Goal: Task Accomplishment & Management: Manage account settings

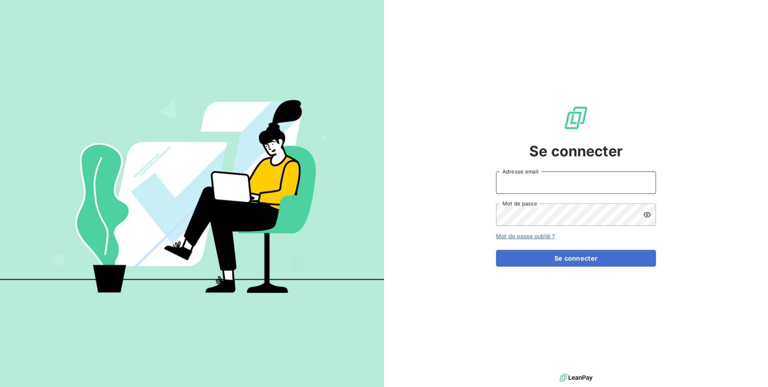
click at [538, 189] on input "Adresse email" at bounding box center [576, 183] width 160 height 22
type input "[PERSON_NAME][EMAIL_ADDRESS][DOMAIN_NAME]"
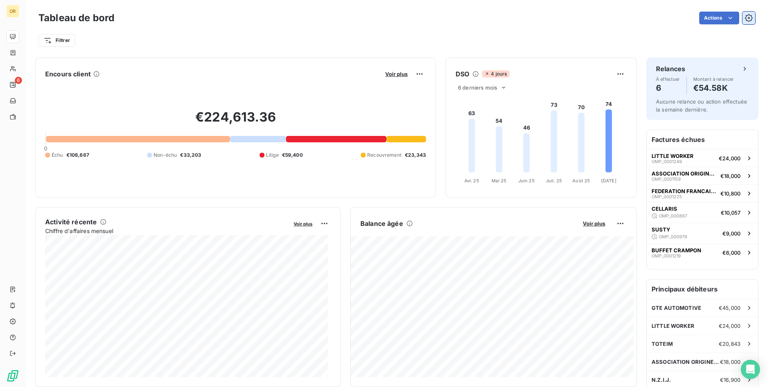
click at [742, 20] on button "button" at bounding box center [748, 18] width 13 height 13
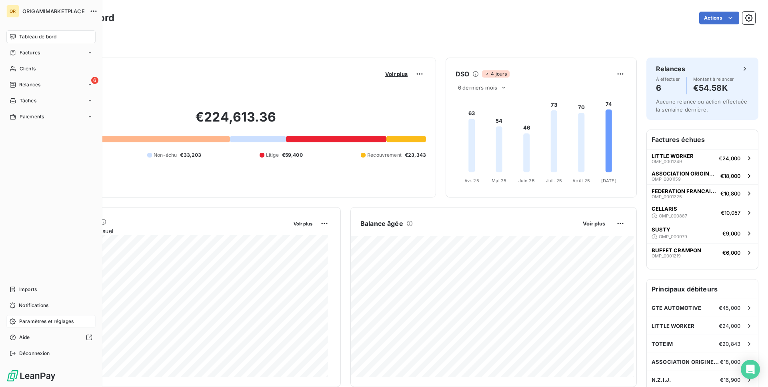
click at [17, 316] on div "Paramètres et réglages" at bounding box center [50, 321] width 89 height 13
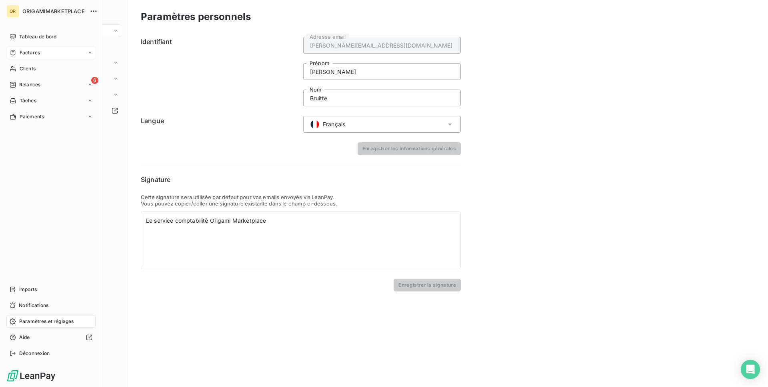
click at [34, 55] on span "Factures" at bounding box center [30, 52] width 20 height 7
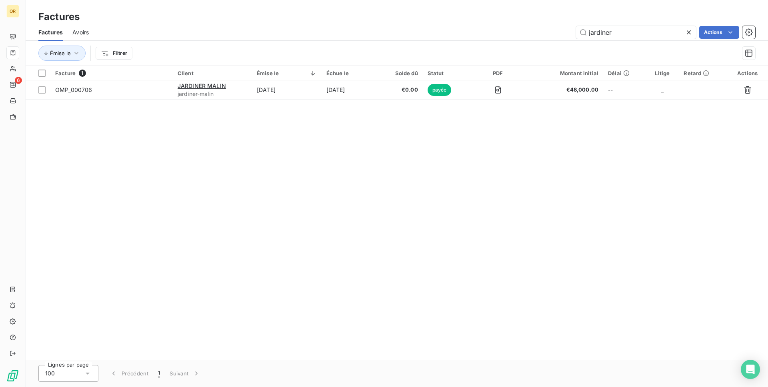
drag, startPoint x: 339, startPoint y: 115, endPoint x: 335, endPoint y: 114, distance: 4.2
click at [338, 115] on div "Facture 1 Client Émise le Échue le Solde dû Statut PDF Montant initial Délai Li…" at bounding box center [397, 213] width 742 height 294
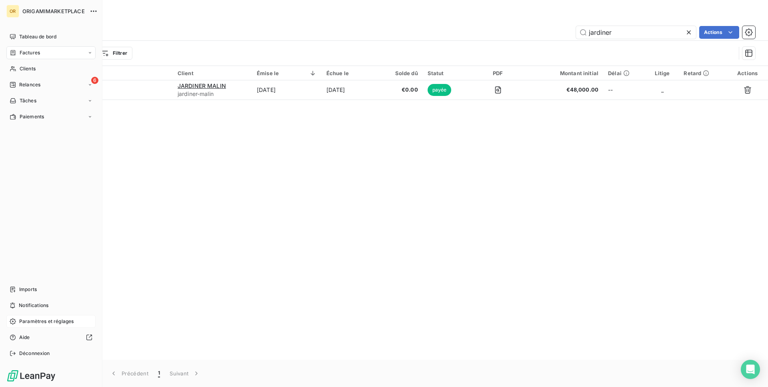
click at [54, 316] on div "Paramètres et réglages" at bounding box center [50, 321] width 89 height 13
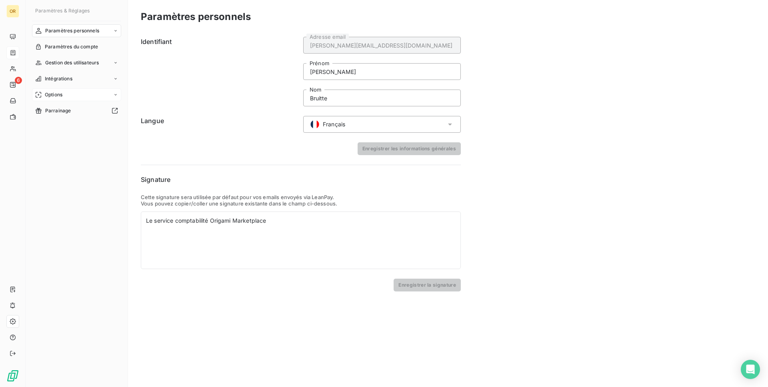
click at [95, 97] on div "Options" at bounding box center [76, 94] width 89 height 13
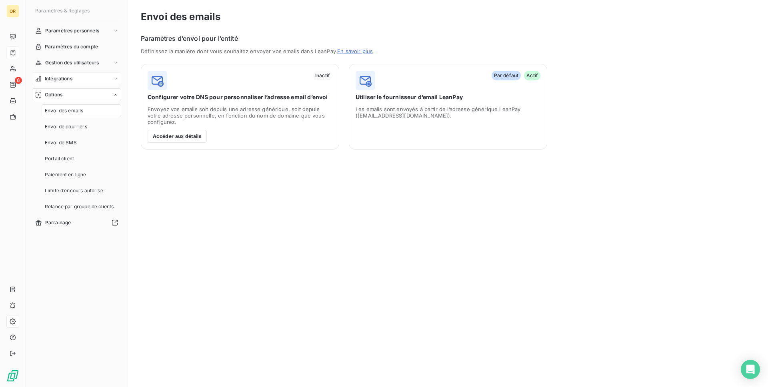
click at [99, 81] on div "Intégrations" at bounding box center [76, 78] width 89 height 13
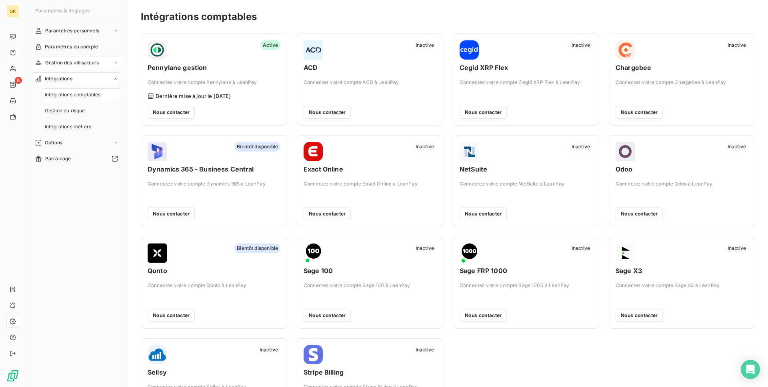
click at [92, 63] on span "Gestion des utilisateurs" at bounding box center [72, 62] width 54 height 7
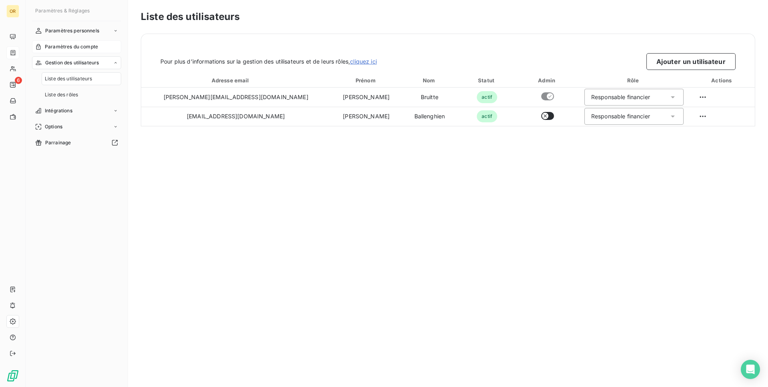
click at [95, 49] on span "Paramètres du compte" at bounding box center [71, 46] width 53 height 7
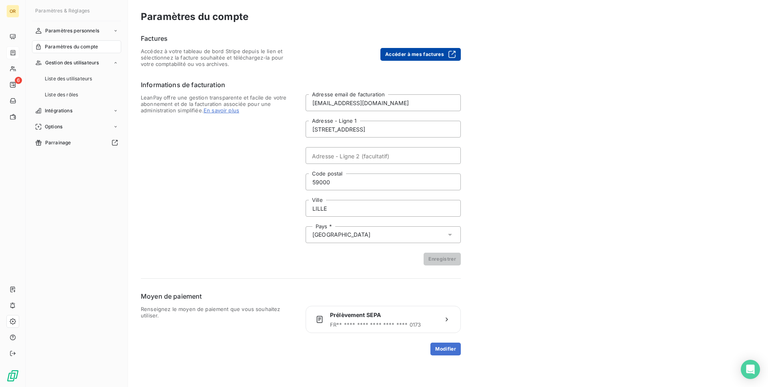
click at [382, 51] on button "Accéder à mes factures" at bounding box center [420, 54] width 80 height 13
click at [422, 56] on button "Accéder à mes factures" at bounding box center [420, 54] width 80 height 13
